Goal: Information Seeking & Learning: Learn about a topic

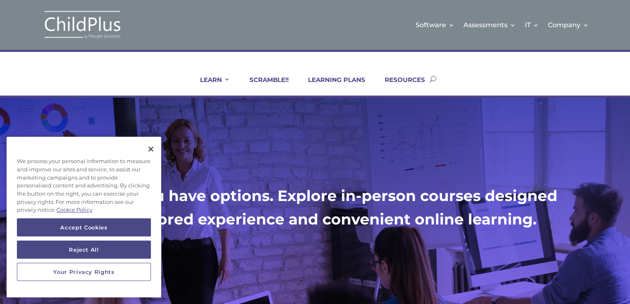
scroll to position [66, 0]
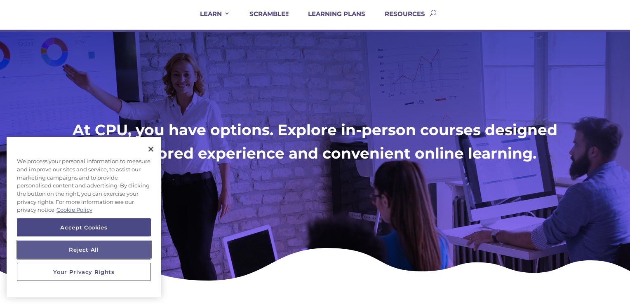
click at [126, 250] on button "Reject All" at bounding box center [84, 250] width 134 height 18
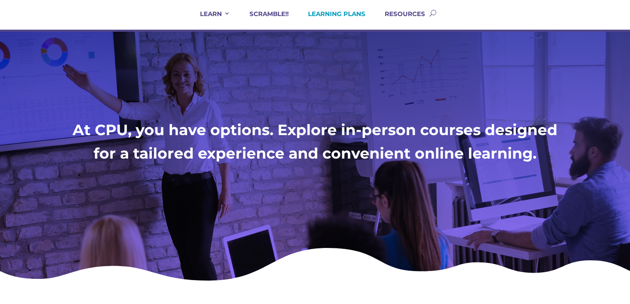
click at [348, 14] on link "LEARNING PLANS" at bounding box center [332, 20] width 68 height 20
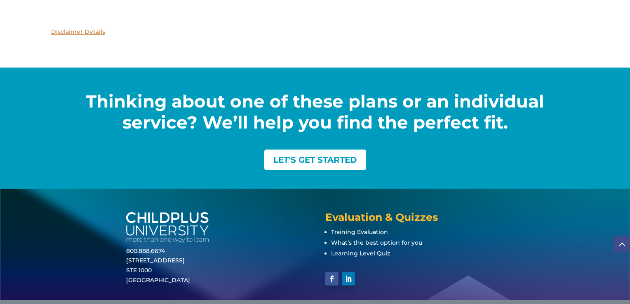
scroll to position [1156, 0]
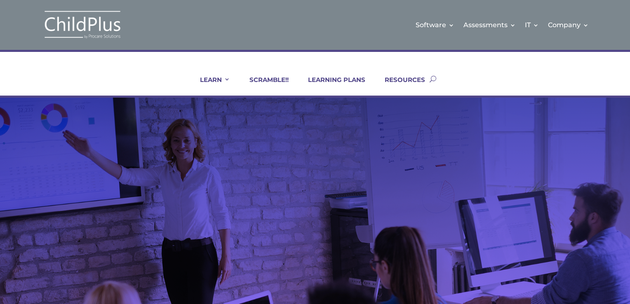
scroll to position [63, 0]
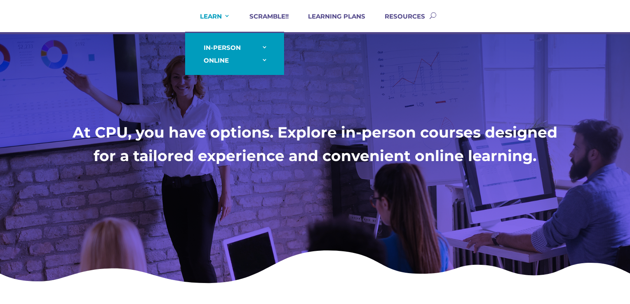
click at [221, 21] on link "LEARN" at bounding box center [210, 22] width 40 height 20
